Goal: Task Accomplishment & Management: Complete application form

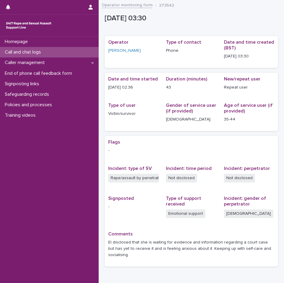
click at [39, 52] on p "Call and chat logs" at bounding box center [23, 52] width 43 height 6
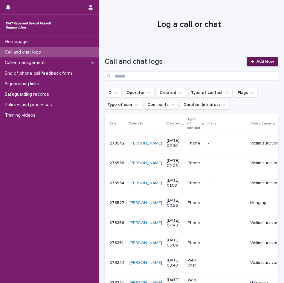
click at [261, 59] on link "Add New" at bounding box center [261, 62] width 31 height 10
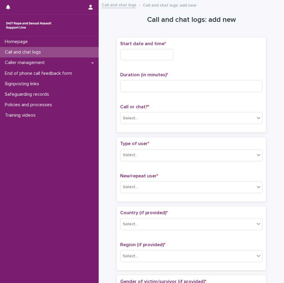
click at [138, 57] on input "text" at bounding box center [146, 54] width 53 height 11
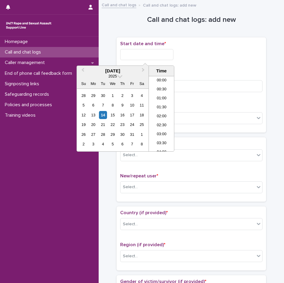
scroll to position [48, 0]
click at [158, 115] on li "04:30" at bounding box center [161, 113] width 25 height 9
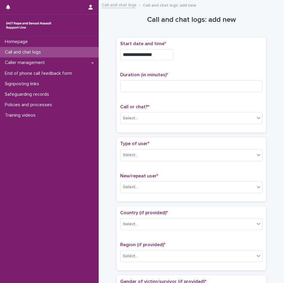
click at [156, 52] on input "**********" at bounding box center [146, 54] width 53 height 11
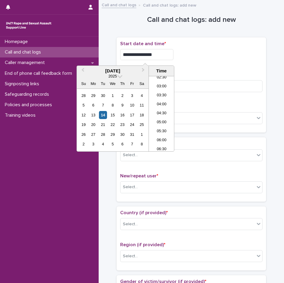
type input "**********"
click at [203, 68] on div "**********" at bounding box center [191, 85] width 142 height 88
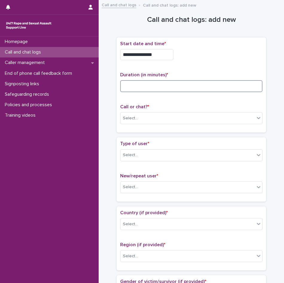
click at [190, 81] on input at bounding box center [191, 86] width 142 height 12
type input "*"
click at [163, 110] on div "Call or chat? * Select..." at bounding box center [191, 116] width 142 height 25
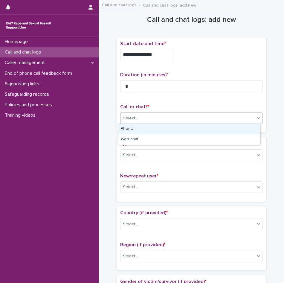
click at [163, 114] on div "Select..." at bounding box center [187, 118] width 134 height 10
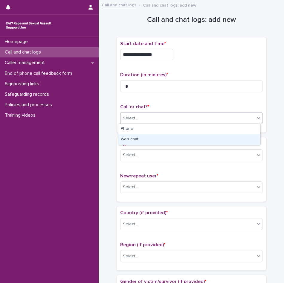
click at [148, 139] on div "Web chat" at bounding box center [189, 139] width 142 height 10
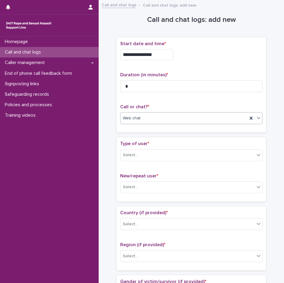
click at [150, 161] on div "Type of user * Select..." at bounding box center [191, 153] width 142 height 25
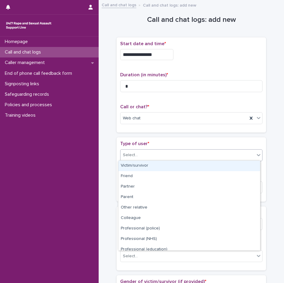
click at [152, 156] on div "Select..." at bounding box center [187, 155] width 134 height 10
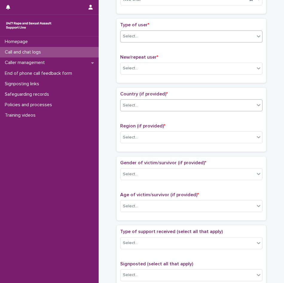
scroll to position [90, 0]
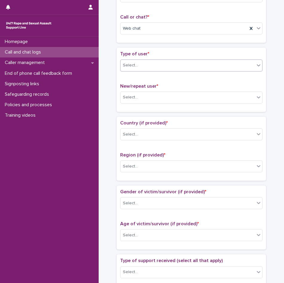
click at [172, 68] on div "Select..." at bounding box center [187, 65] width 134 height 10
click at [188, 64] on div "Select..." at bounding box center [187, 65] width 134 height 10
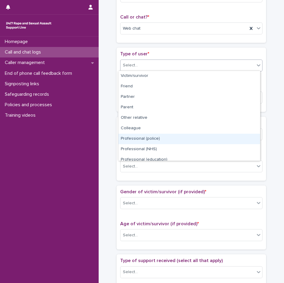
scroll to position [67, 0]
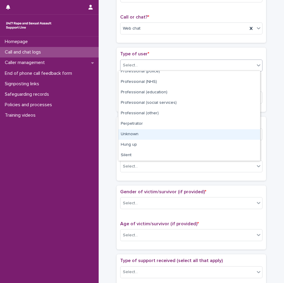
click at [142, 133] on div "Unknown" at bounding box center [189, 134] width 142 height 10
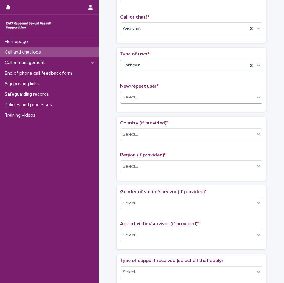
click at [153, 100] on div "Select..." at bounding box center [187, 97] width 134 height 10
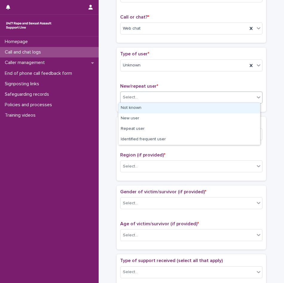
click at [151, 107] on div "Not known" at bounding box center [189, 108] width 142 height 10
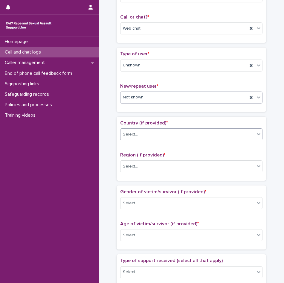
click at [153, 132] on div "Select..." at bounding box center [187, 134] width 134 height 10
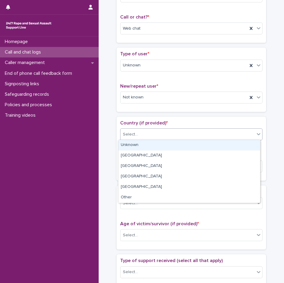
click at [153, 146] on div "Unknown" at bounding box center [189, 145] width 142 height 10
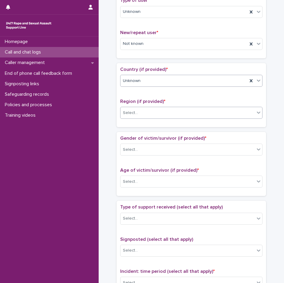
scroll to position [149, 0]
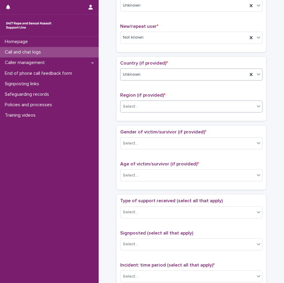
click at [144, 102] on div "Select..." at bounding box center [187, 107] width 134 height 10
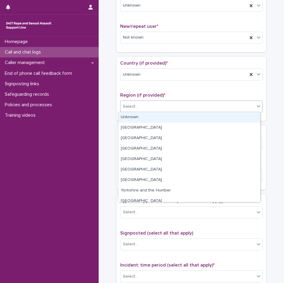
click at [134, 119] on div "Unknown" at bounding box center [189, 117] width 142 height 10
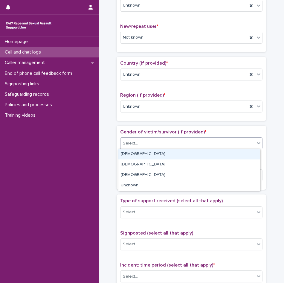
click at [143, 144] on div "Select..." at bounding box center [187, 143] width 134 height 10
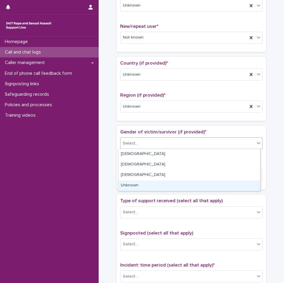
click at [138, 184] on div "Unknown" at bounding box center [189, 185] width 142 height 10
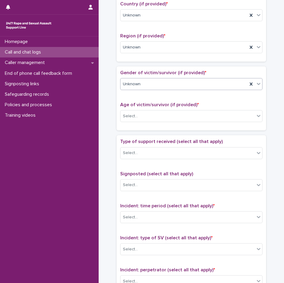
scroll to position [209, 0]
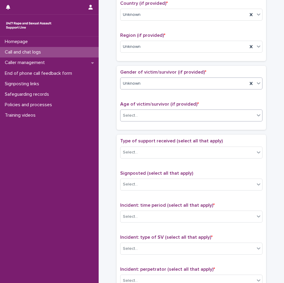
click at [130, 117] on div "Select..." at bounding box center [130, 115] width 15 height 6
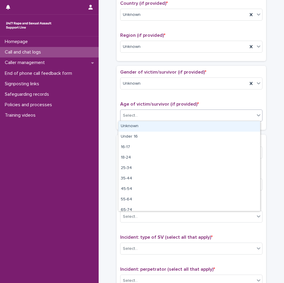
click at [132, 125] on div "Unknown" at bounding box center [189, 126] width 142 height 10
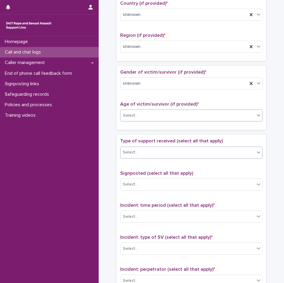
click at [143, 147] on div "Select..." at bounding box center [187, 152] width 134 height 10
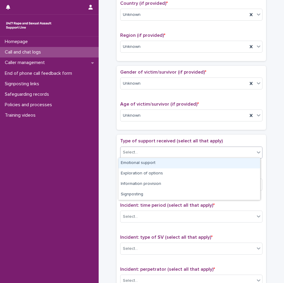
click at [147, 134] on div "Loading... Saving… Gender of victim/survivor (if provided) * Unknown Age of vic…" at bounding box center [191, 100] width 149 height 69
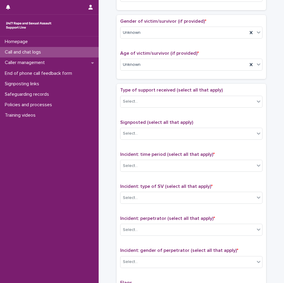
scroll to position [299, 0]
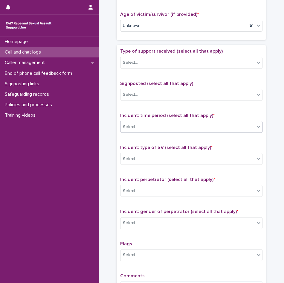
click at [148, 128] on div "Select..." at bounding box center [187, 127] width 134 height 10
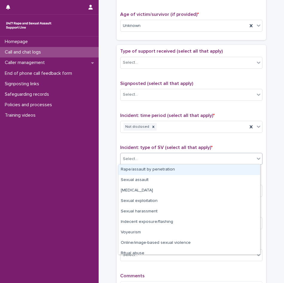
click at [143, 161] on div "Select..." at bounding box center [187, 159] width 134 height 10
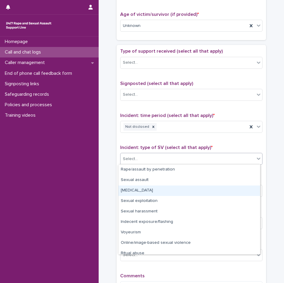
scroll to position [15, 0]
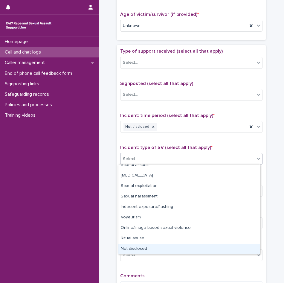
click at [144, 246] on div "Not disclosed" at bounding box center [189, 248] width 142 height 10
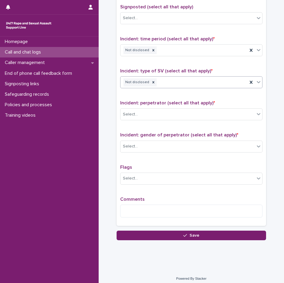
scroll to position [379, 0]
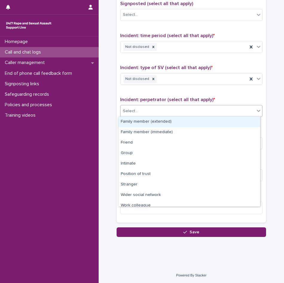
click at [140, 114] on div "Select..." at bounding box center [187, 111] width 134 height 10
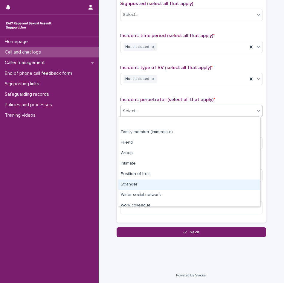
scroll to position [25, 0]
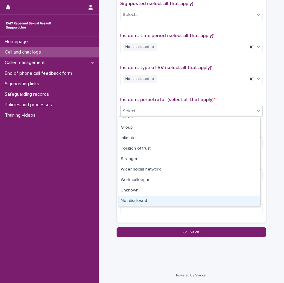
click at [143, 201] on div "Not disclosed" at bounding box center [189, 201] width 142 height 10
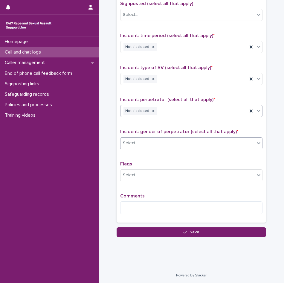
click at [149, 145] on div "Select..." at bounding box center [187, 143] width 134 height 10
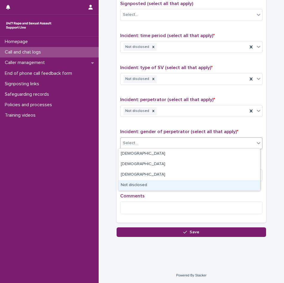
click at [139, 189] on div "Not disclosed" at bounding box center [189, 185] width 142 height 10
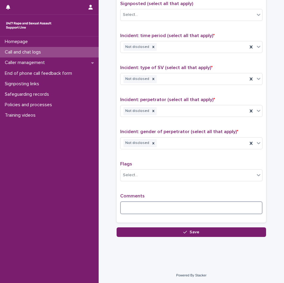
click at [139, 201] on textarea at bounding box center [191, 207] width 142 height 13
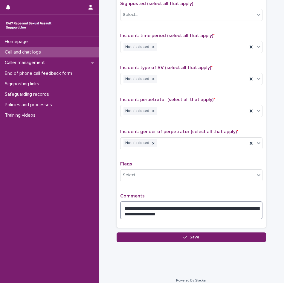
click at [144, 207] on textarea "**********" at bounding box center [191, 210] width 142 height 18
click at [249, 208] on textarea "**********" at bounding box center [191, 210] width 142 height 18
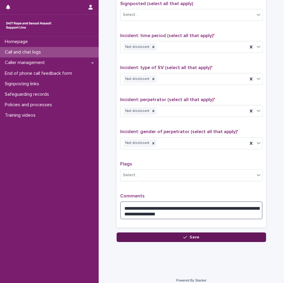
type textarea "**********"
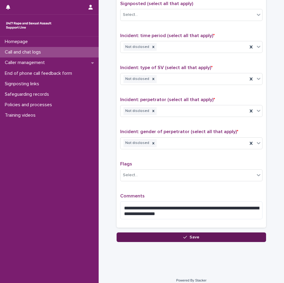
click at [197, 235] on button "Save" at bounding box center [191, 237] width 149 height 10
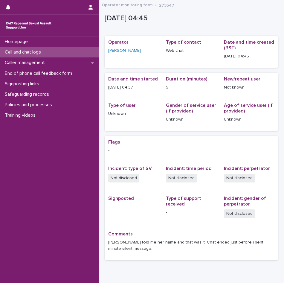
click at [36, 56] on div "Call and chat logs" at bounding box center [49, 52] width 99 height 10
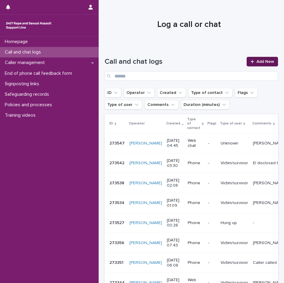
click at [249, 65] on link "Add New" at bounding box center [261, 62] width 31 height 10
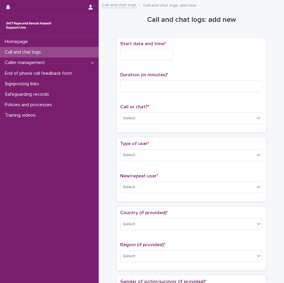
click at [159, 54] on input "text" at bounding box center [146, 54] width 53 height 11
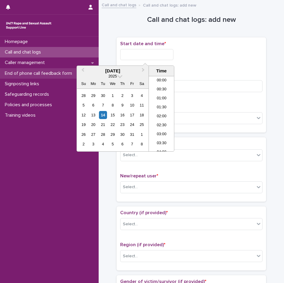
scroll to position [57, 0]
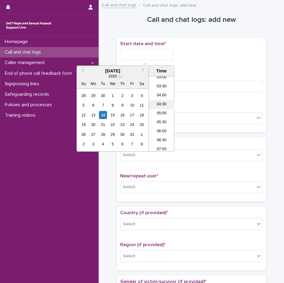
click at [157, 104] on li "04:30" at bounding box center [161, 104] width 25 height 9
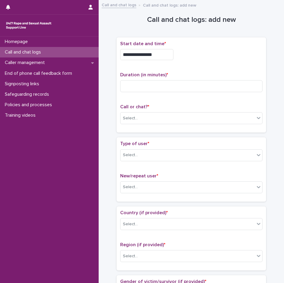
click at [155, 52] on input "**********" at bounding box center [146, 54] width 53 height 11
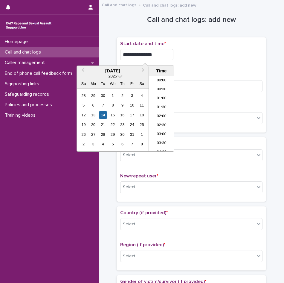
scroll to position [48, 0]
type input "**********"
click at [194, 53] on div "**********" at bounding box center [191, 54] width 142 height 11
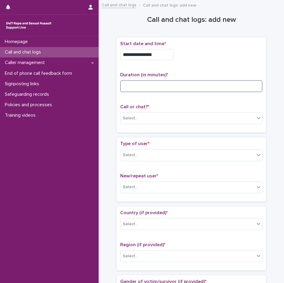
click at [169, 88] on input at bounding box center [191, 86] width 142 height 12
type input "**"
click at [168, 120] on div "Select..." at bounding box center [187, 118] width 134 height 10
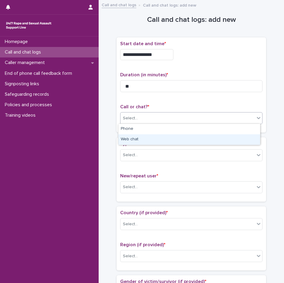
click at [153, 135] on div "Web chat" at bounding box center [189, 139] width 142 height 10
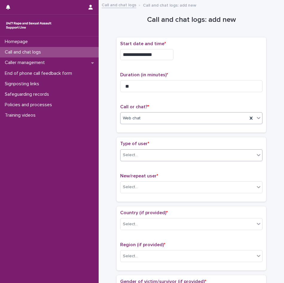
click at [150, 157] on div "Select..." at bounding box center [187, 155] width 134 height 10
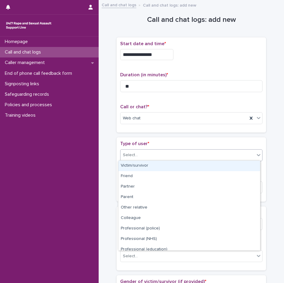
click at [146, 166] on div "Victim/survivor" at bounding box center [189, 165] width 142 height 10
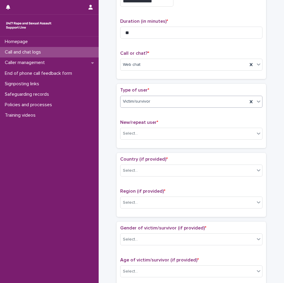
scroll to position [60, 0]
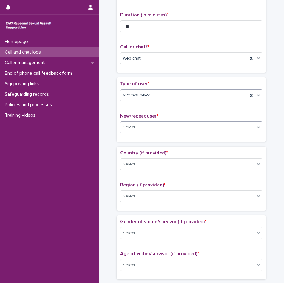
click at [162, 129] on div "Select..." at bounding box center [187, 127] width 134 height 10
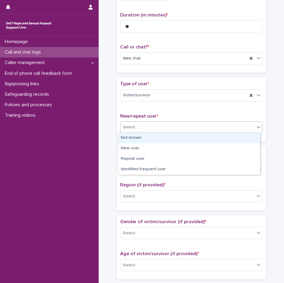
click at [158, 140] on div "Not known" at bounding box center [189, 138] width 142 height 10
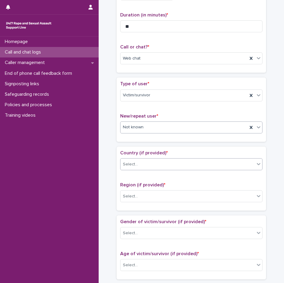
click at [156, 164] on div "Select..." at bounding box center [187, 164] width 134 height 10
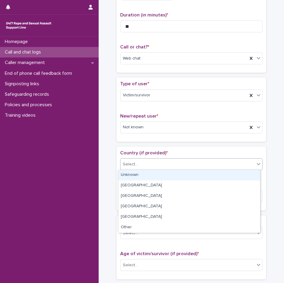
click at [149, 177] on div "Unknown" at bounding box center [189, 175] width 142 height 10
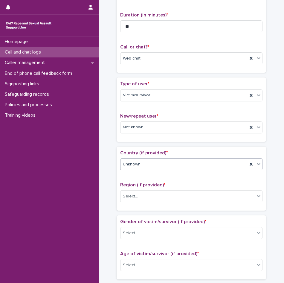
scroll to position [119, 0]
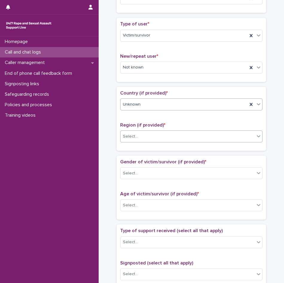
click at [146, 139] on div "Select..." at bounding box center [187, 136] width 134 height 10
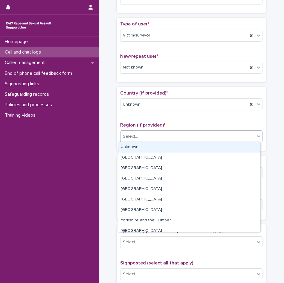
click at [140, 151] on div "Unknown" at bounding box center [189, 147] width 142 height 10
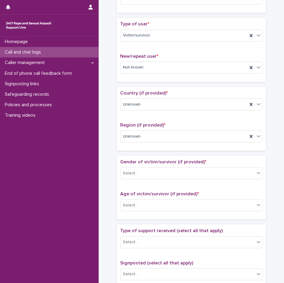
click at [151, 180] on div "Gender of victim/survivor (if provided) * Select..." at bounding box center [191, 171] width 142 height 25
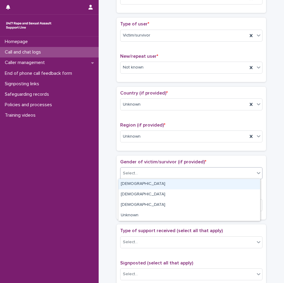
click at [151, 176] on div "Select..." at bounding box center [187, 173] width 134 height 10
click at [148, 182] on div "[DEMOGRAPHIC_DATA]" at bounding box center [189, 184] width 142 height 10
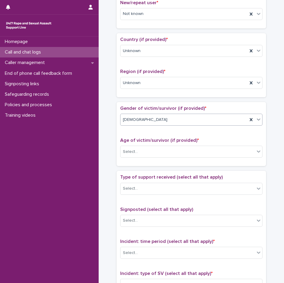
scroll to position [179, 0]
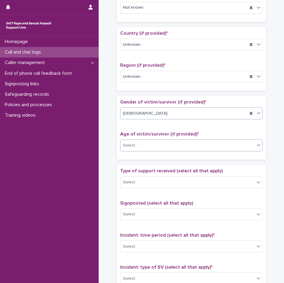
click at [135, 141] on div "Select..." at bounding box center [187, 145] width 134 height 10
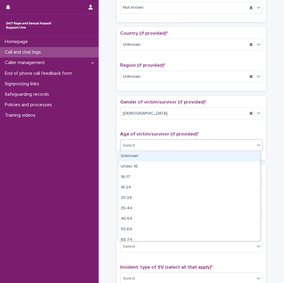
click at [132, 152] on div "Unknown" at bounding box center [189, 156] width 142 height 10
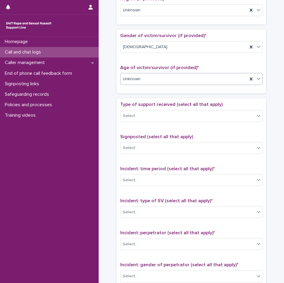
scroll to position [269, 0]
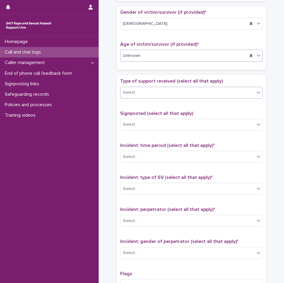
click at [132, 93] on div "Select..." at bounding box center [130, 92] width 15 height 6
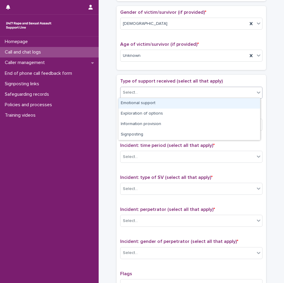
click at [131, 105] on div "Emotional support" at bounding box center [189, 103] width 142 height 10
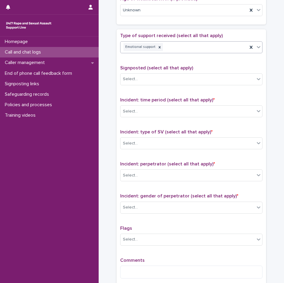
scroll to position [329, 0]
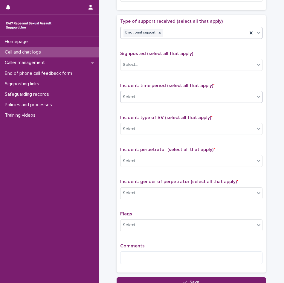
click at [135, 96] on div "Select..." at bounding box center [187, 97] width 134 height 10
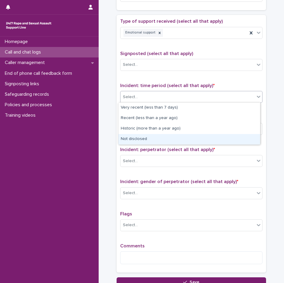
click at [139, 138] on div "Not disclosed" at bounding box center [189, 139] width 142 height 10
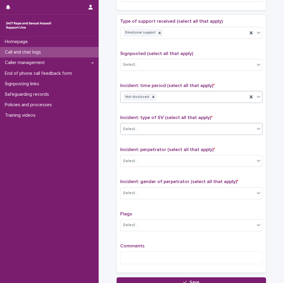
click at [143, 133] on div "Select..." at bounding box center [187, 129] width 134 height 10
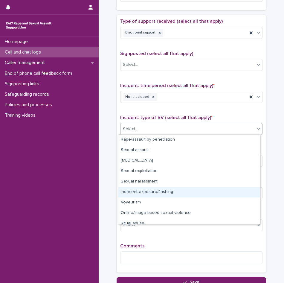
scroll to position [15, 0]
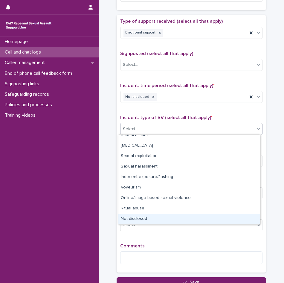
click at [141, 219] on div "Not disclosed" at bounding box center [189, 219] width 142 height 10
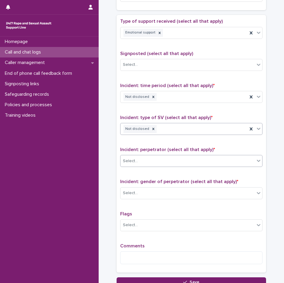
click at [140, 160] on div "Select..." at bounding box center [187, 161] width 134 height 10
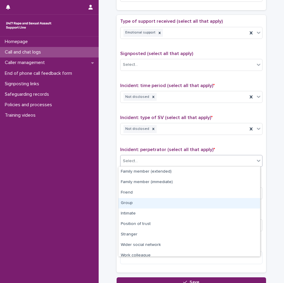
scroll to position [25, 0]
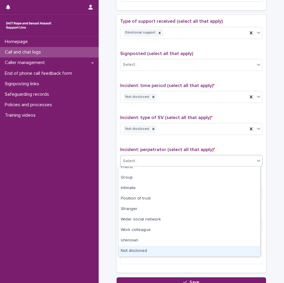
click at [138, 254] on div "Not disclosed" at bounding box center [189, 251] width 142 height 10
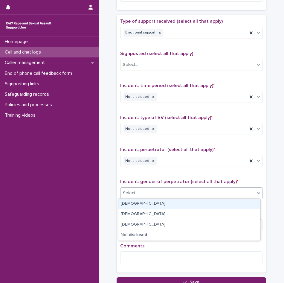
click at [141, 189] on div "Select..." at bounding box center [187, 193] width 134 height 10
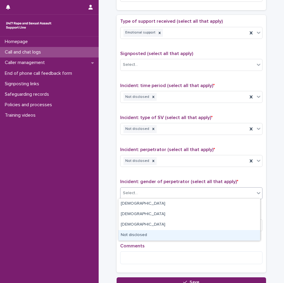
click at [142, 234] on div "Not disclosed" at bounding box center [189, 235] width 142 height 10
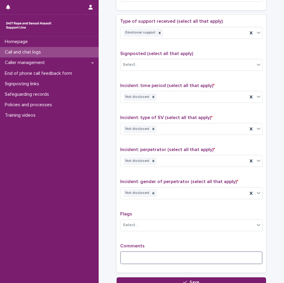
click at [139, 257] on textarea at bounding box center [191, 257] width 142 height 13
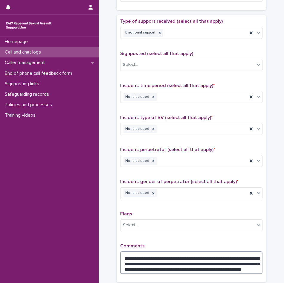
scroll to position [388, 0]
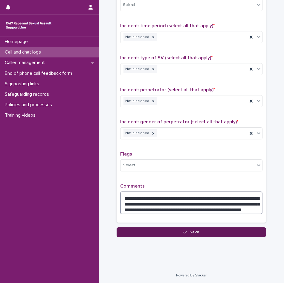
type textarea "**********"
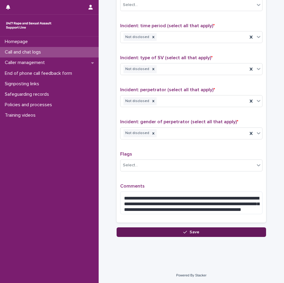
click at [186, 227] on button "Save" at bounding box center [191, 232] width 149 height 10
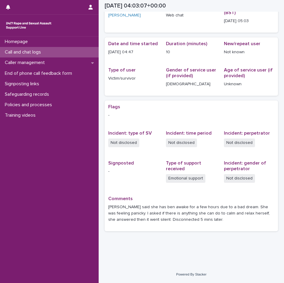
scroll to position [35, 0]
click at [65, 50] on div "Call and chat logs" at bounding box center [49, 52] width 99 height 10
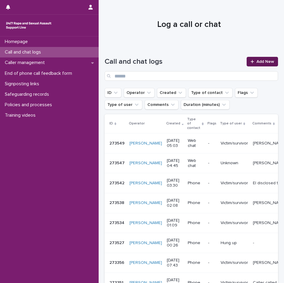
click at [256, 63] on span "Add New" at bounding box center [265, 61] width 18 height 4
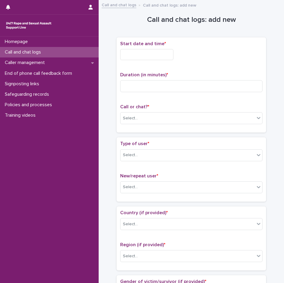
click at [155, 56] on input "text" at bounding box center [146, 54] width 53 height 11
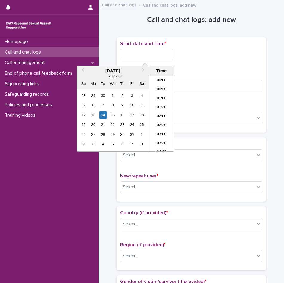
scroll to position [66, 0]
click at [159, 111] on li "05:30" at bounding box center [161, 113] width 25 height 9
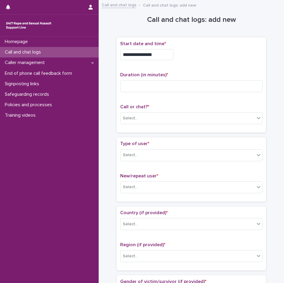
click at [157, 54] on input "**********" at bounding box center [146, 54] width 53 height 11
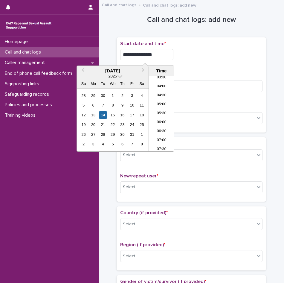
type input "**********"
click at [220, 55] on div "**********" at bounding box center [191, 54] width 142 height 11
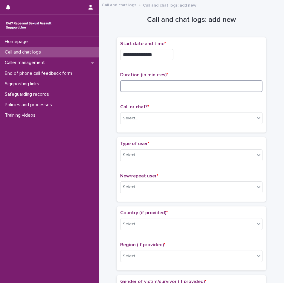
click at [150, 87] on input at bounding box center [191, 86] width 142 height 12
type input "**"
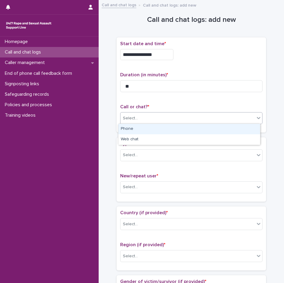
click at [148, 117] on div "Select..." at bounding box center [187, 118] width 134 height 10
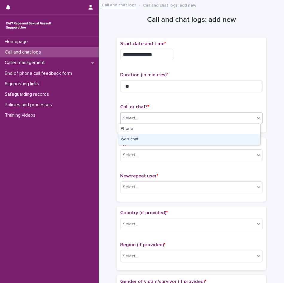
click at [126, 138] on div "Web chat" at bounding box center [189, 139] width 142 height 10
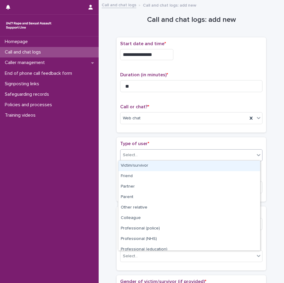
click at [132, 153] on div "Select..." at bounding box center [130, 155] width 15 height 6
click at [133, 169] on div "Victim/survivor" at bounding box center [189, 165] width 142 height 10
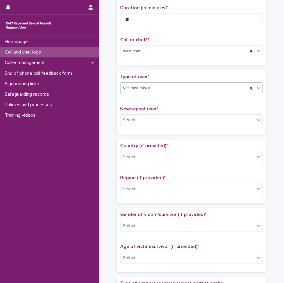
scroll to position [90, 0]
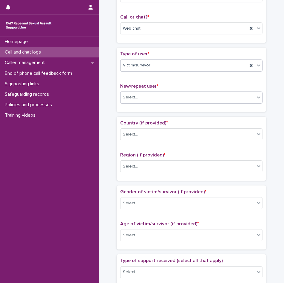
click at [134, 99] on div "Select..." at bounding box center [130, 97] width 15 height 6
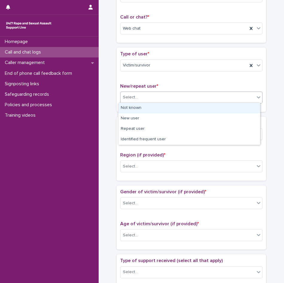
click at [136, 110] on div "Not known" at bounding box center [189, 108] width 142 height 10
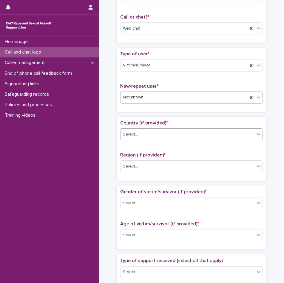
click at [145, 134] on div "Select..." at bounding box center [187, 134] width 134 height 10
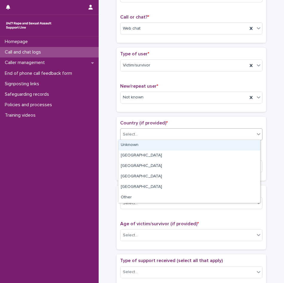
click at [141, 143] on div "Unknown" at bounding box center [189, 145] width 142 height 10
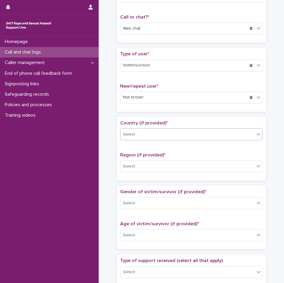
click at [138, 174] on div "Region (if provided) * Select..." at bounding box center [191, 164] width 142 height 25
click at [138, 171] on div "Select..." at bounding box center [191, 166] width 142 height 12
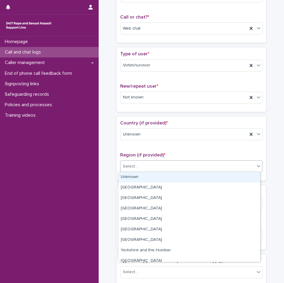
click at [138, 175] on div "Unknown" at bounding box center [189, 177] width 142 height 10
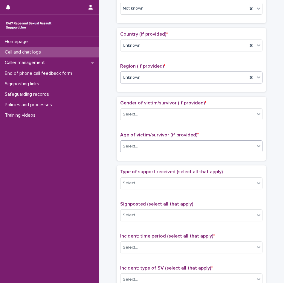
scroll to position [179, 0]
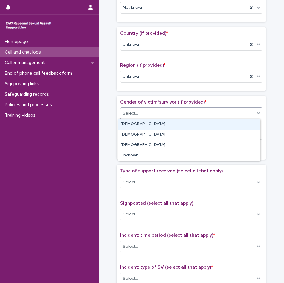
click at [138, 115] on div at bounding box center [138, 113] width 1 height 6
click at [135, 122] on div "[DEMOGRAPHIC_DATA]" at bounding box center [189, 124] width 142 height 10
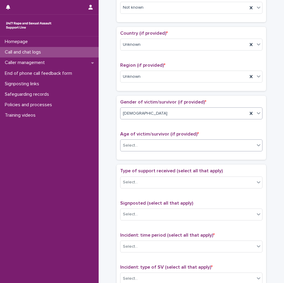
click at [138, 142] on div "Select..." at bounding box center [187, 145] width 134 height 10
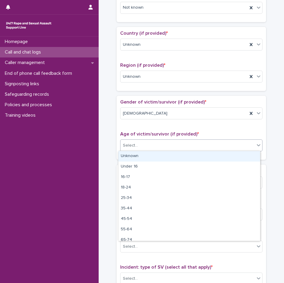
click at [134, 153] on div "Unknown" at bounding box center [189, 156] width 142 height 10
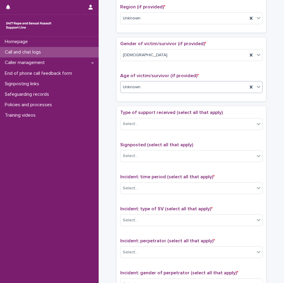
scroll to position [239, 0]
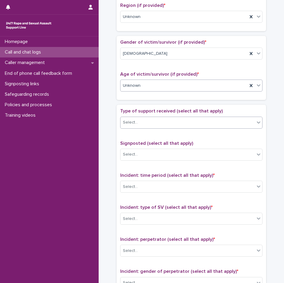
click at [134, 124] on div "Select..." at bounding box center [130, 122] width 15 height 6
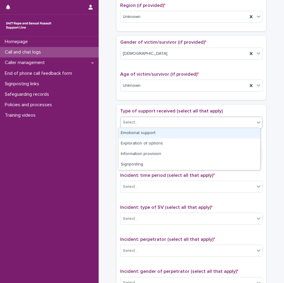
click at [133, 137] on div "Emotional support" at bounding box center [189, 133] width 142 height 10
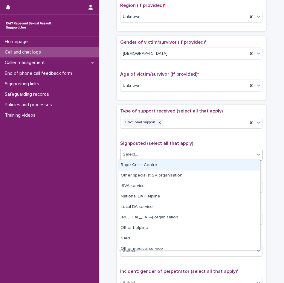
click at [138, 157] on div "Select..." at bounding box center [187, 154] width 134 height 10
click at [144, 141] on span "Signposted (select all that apply)" at bounding box center [156, 143] width 73 height 5
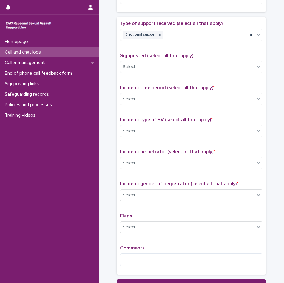
scroll to position [358, 0]
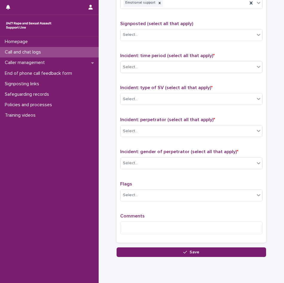
click at [139, 73] on div "Incident: time period (select all that apply) * Select..." at bounding box center [191, 65] width 142 height 25
click at [140, 72] on div "Select..." at bounding box center [191, 67] width 142 height 12
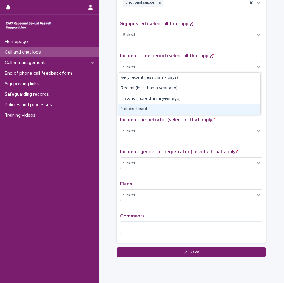
click at [139, 108] on div "Not disclosed" at bounding box center [189, 109] width 142 height 10
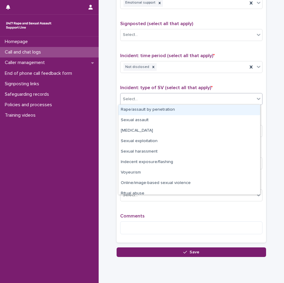
click at [156, 96] on div "Select..." at bounding box center [187, 99] width 134 height 10
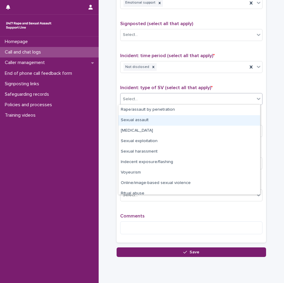
click at [142, 119] on div "Sexual assault" at bounding box center [189, 120] width 142 height 10
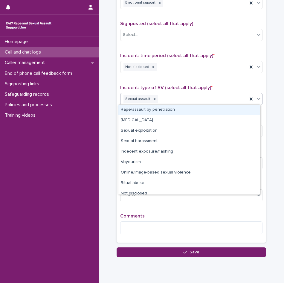
click at [170, 100] on div "Sexual assault" at bounding box center [183, 99] width 127 height 10
click at [172, 85] on span "Incident: type of SV (select all that apply) *" at bounding box center [166, 87] width 92 height 5
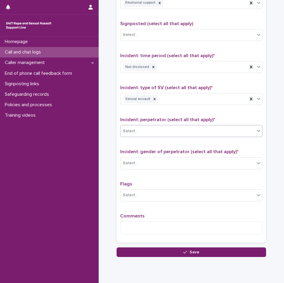
click at [150, 131] on div "Select..." at bounding box center [187, 131] width 134 height 10
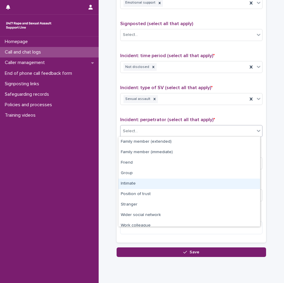
click at [137, 186] on div "Intimate" at bounding box center [189, 183] width 142 height 10
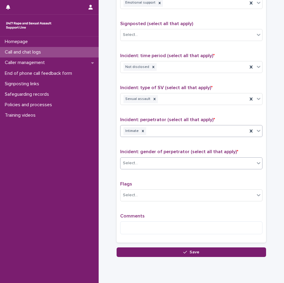
click at [137, 162] on div "Select..." at bounding box center [187, 163] width 134 height 10
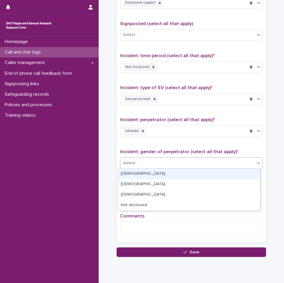
click at [137, 172] on div "[DEMOGRAPHIC_DATA]" at bounding box center [189, 173] width 142 height 10
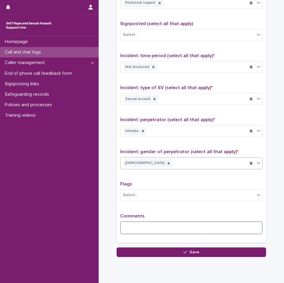
click at [133, 223] on textarea at bounding box center [191, 227] width 142 height 13
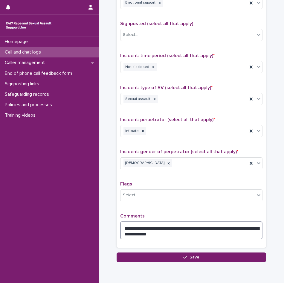
click at [163, 231] on textarea "**********" at bounding box center [191, 230] width 142 height 18
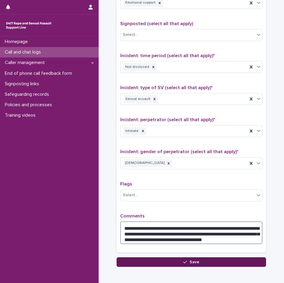
type textarea "**********"
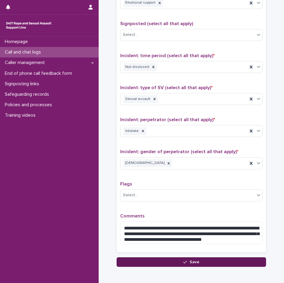
click at [210, 261] on button "Save" at bounding box center [191, 262] width 149 height 10
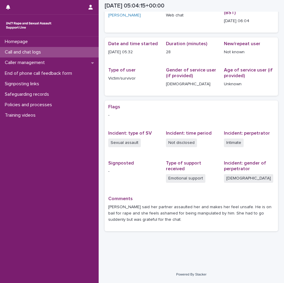
scroll to position [35, 0]
click at [29, 50] on p "Call and chat logs" at bounding box center [23, 52] width 43 height 6
